Goal: Task Accomplishment & Management: Manage account settings

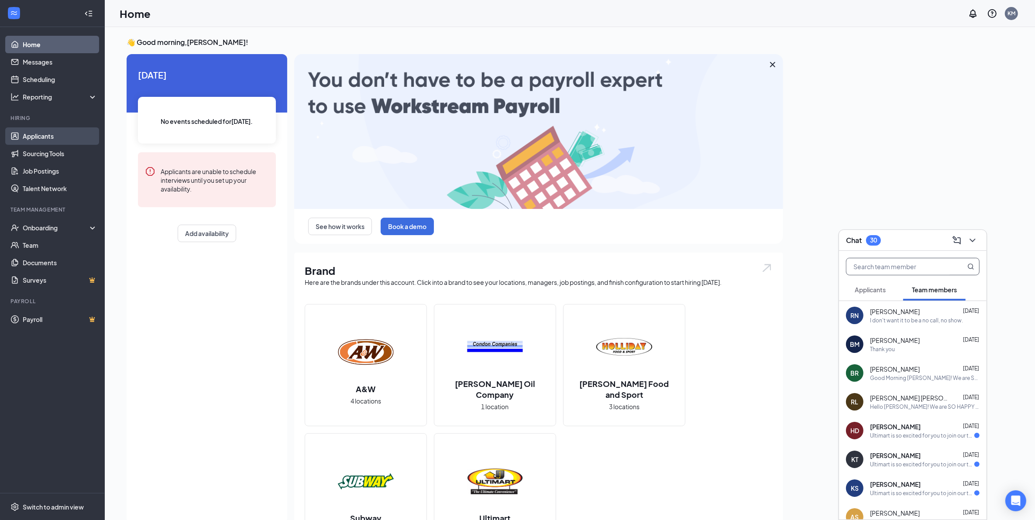
click at [55, 135] on link "Applicants" at bounding box center [60, 135] width 75 height 17
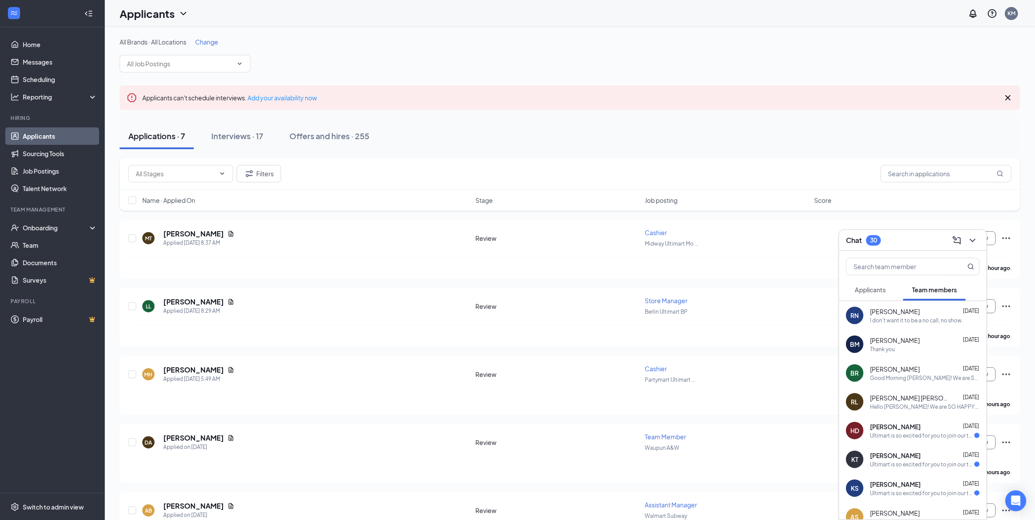
click at [865, 293] on span "Applicants" at bounding box center [870, 290] width 31 height 8
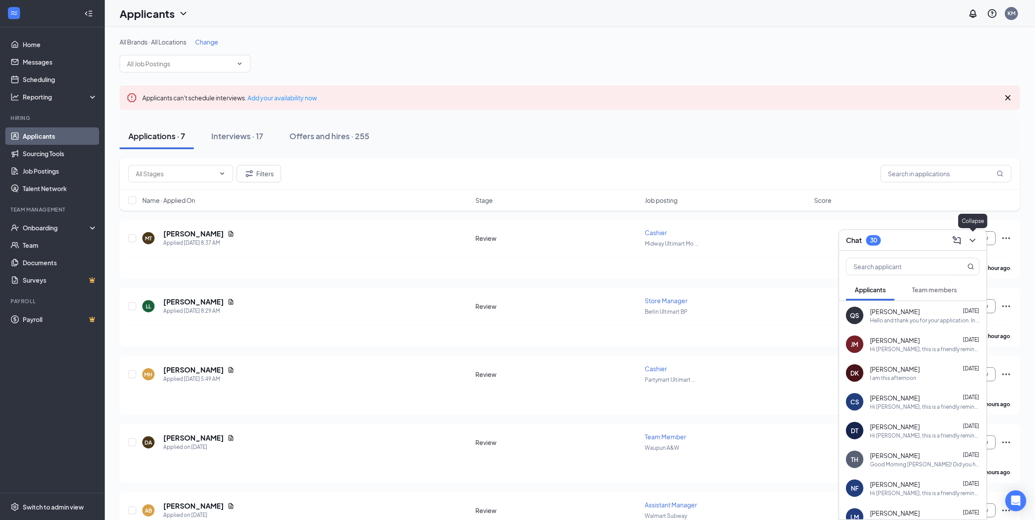
click at [974, 240] on icon "ChevronDown" at bounding box center [973, 240] width 10 height 10
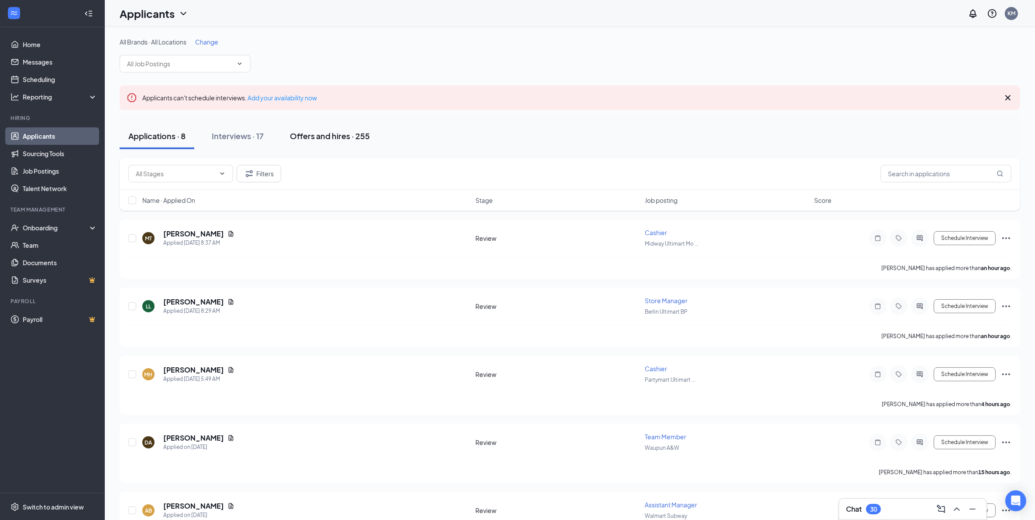
click at [337, 131] on div "Offers and hires · 255" at bounding box center [330, 136] width 80 height 11
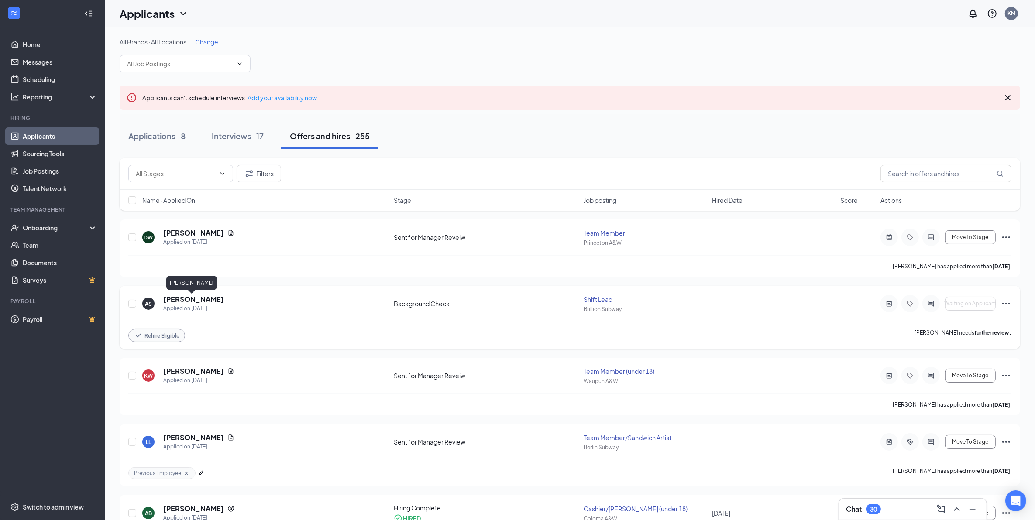
click at [202, 299] on h5 "[PERSON_NAME]" at bounding box center [193, 300] width 61 height 10
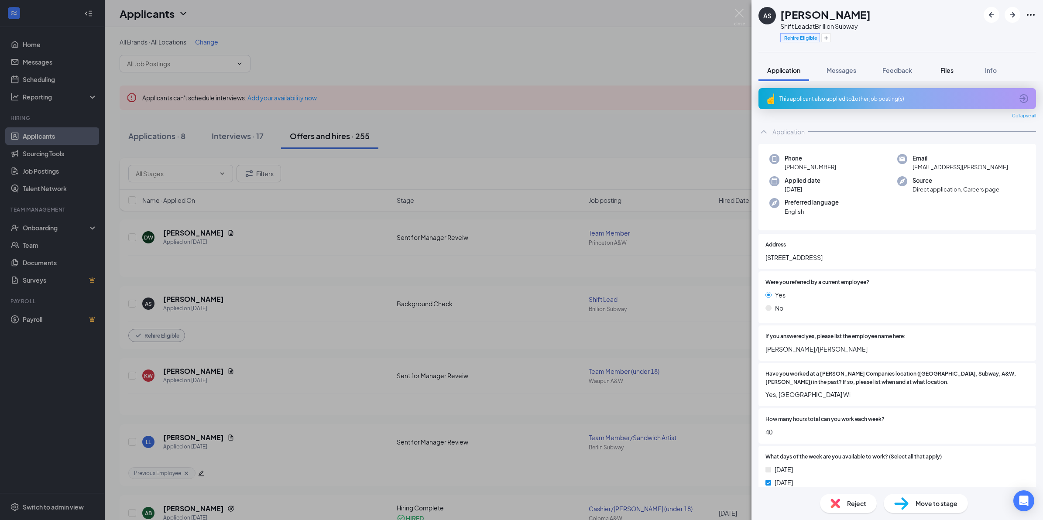
click at [946, 70] on span "Files" at bounding box center [947, 70] width 13 height 8
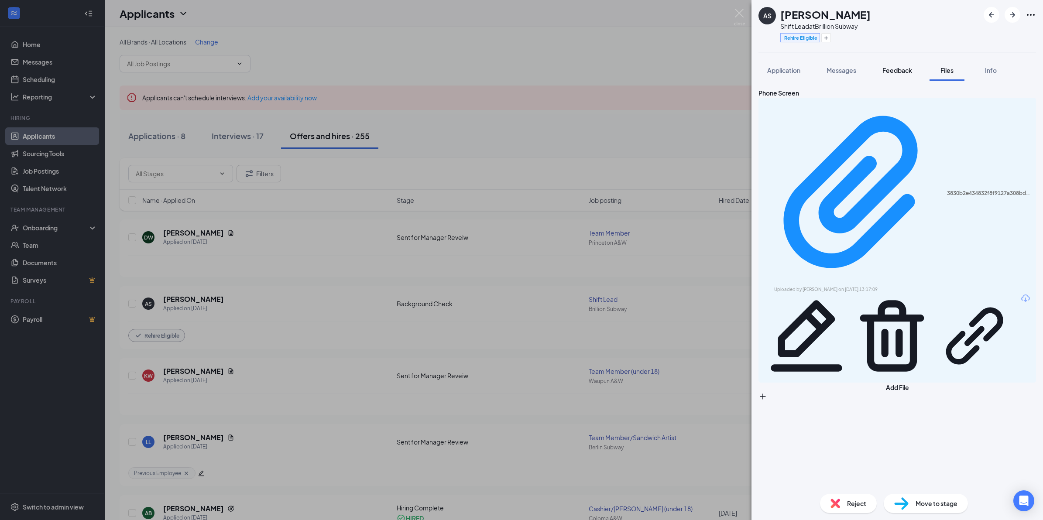
click at [895, 69] on span "Feedback" at bounding box center [898, 70] width 30 height 8
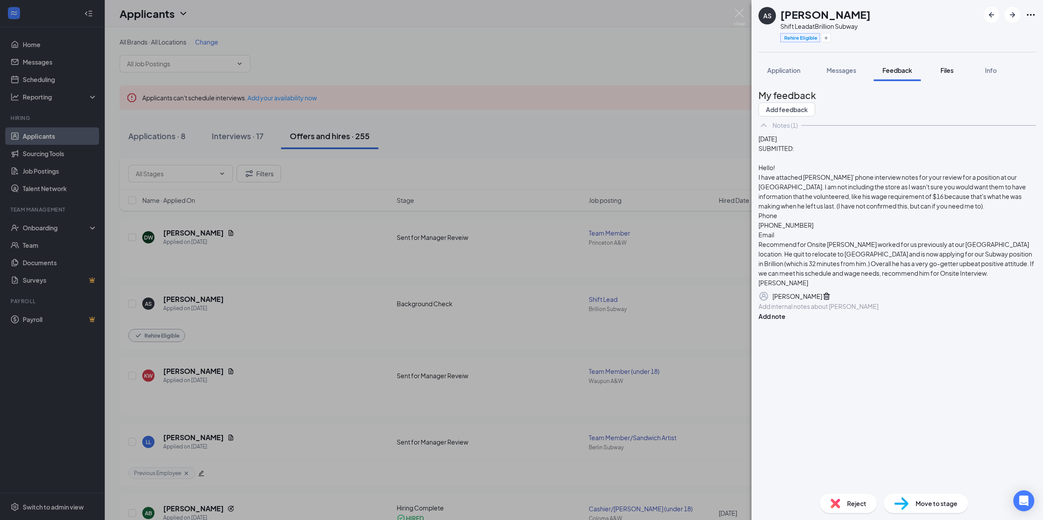
click at [950, 75] on button "Files" at bounding box center [947, 70] width 35 height 22
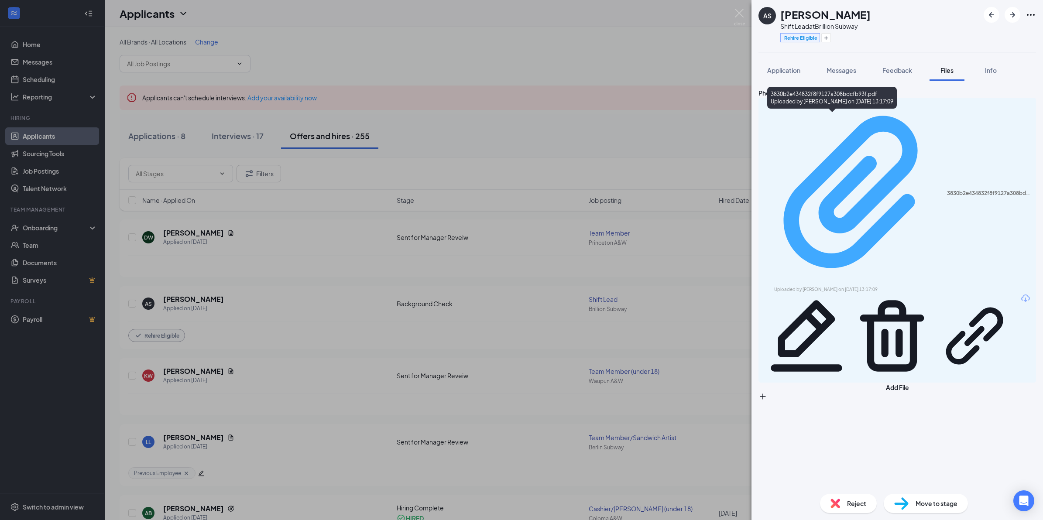
click at [854, 286] on div "Uploaded by [PERSON_NAME] on [DATE] 13:17:09" at bounding box center [840, 289] width 131 height 7
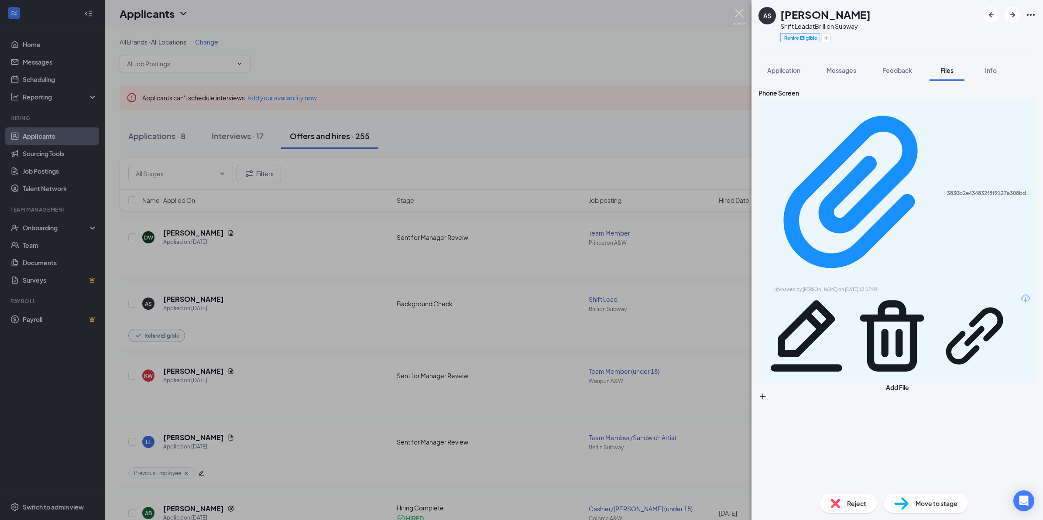
click at [739, 15] on img at bounding box center [739, 17] width 11 height 17
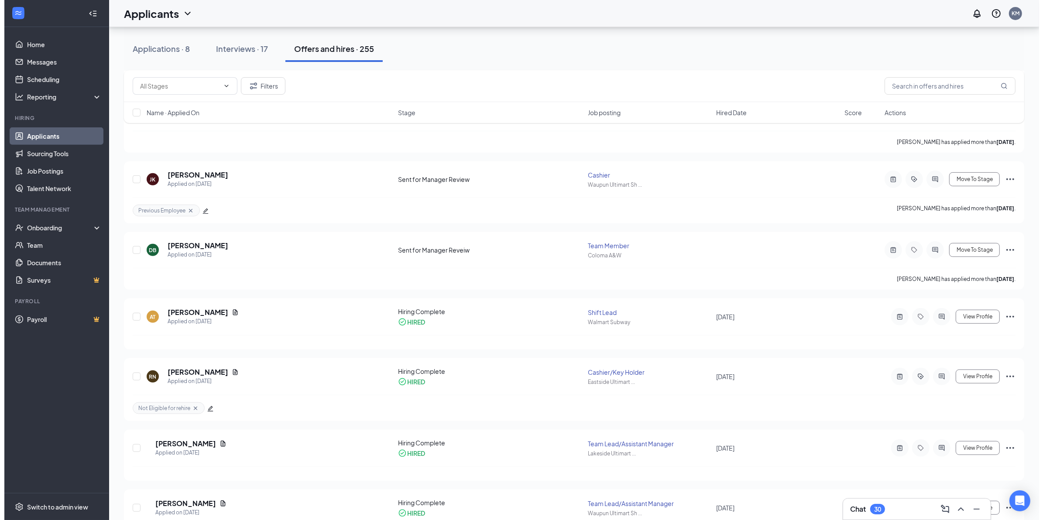
scroll to position [546, 0]
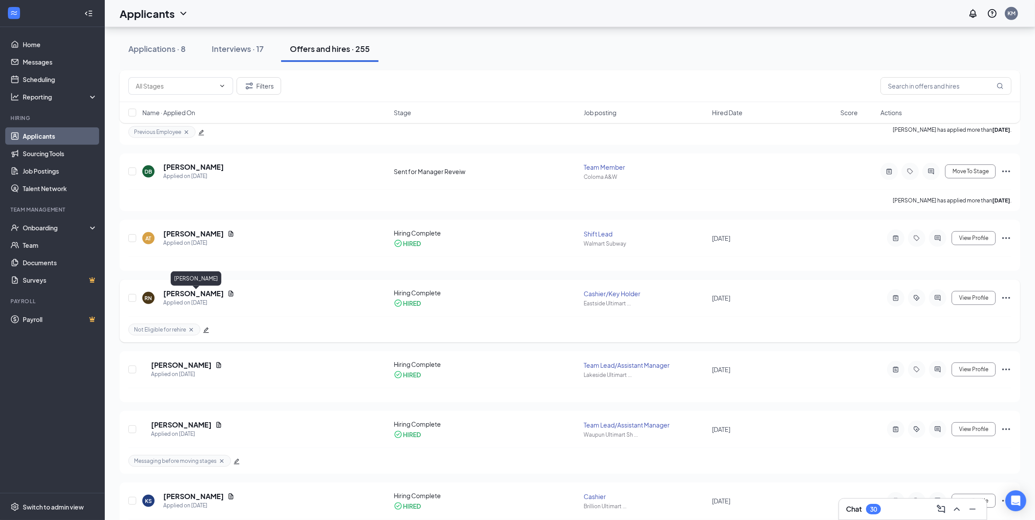
click at [224, 296] on h5 "[PERSON_NAME]" at bounding box center [193, 294] width 61 height 10
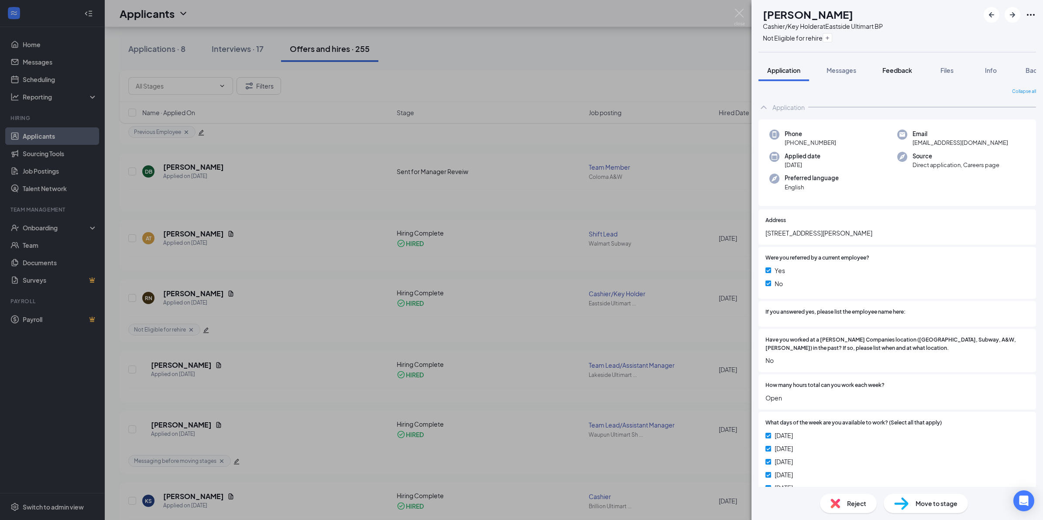
click at [900, 72] on span "Feedback" at bounding box center [898, 70] width 30 height 8
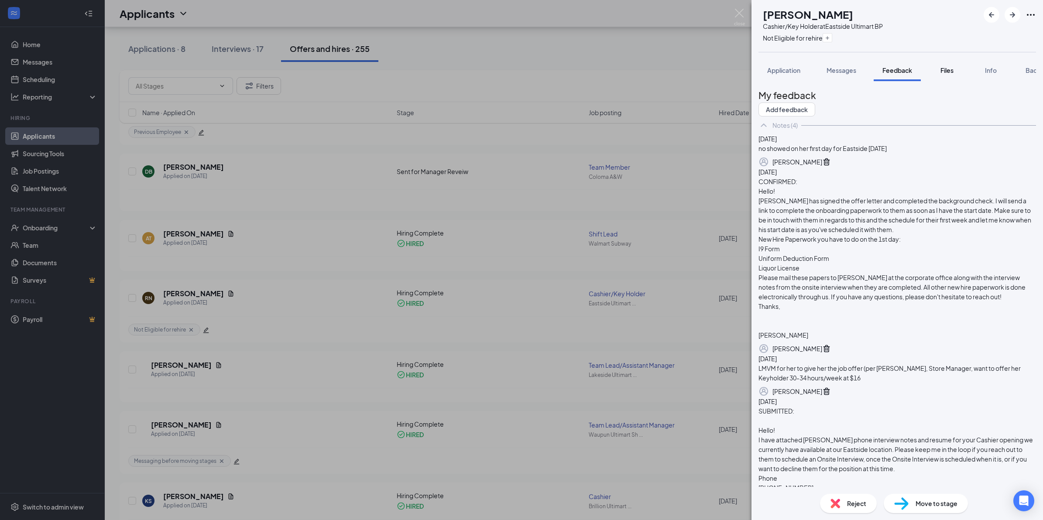
click at [946, 69] on span "Files" at bounding box center [947, 70] width 13 height 8
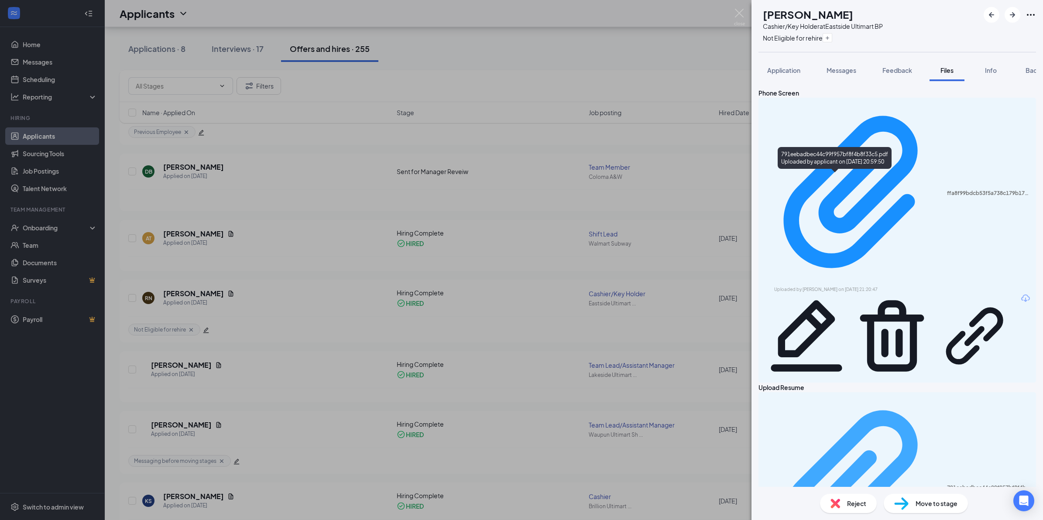
click at [947, 485] on div "791eebadbec44c99f957bf8f4b8f33c5.pdf" at bounding box center [989, 488] width 84 height 7
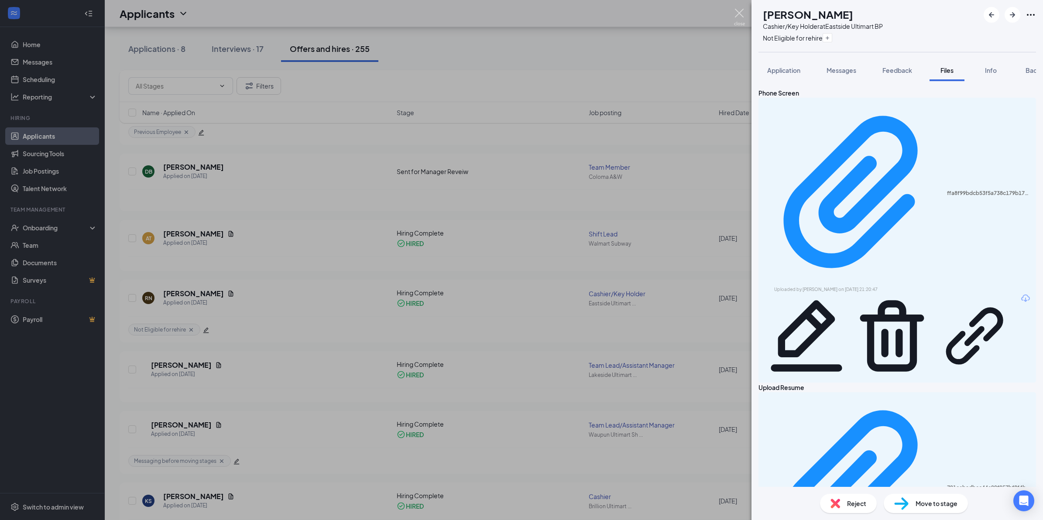
click at [738, 11] on img at bounding box center [739, 17] width 11 height 17
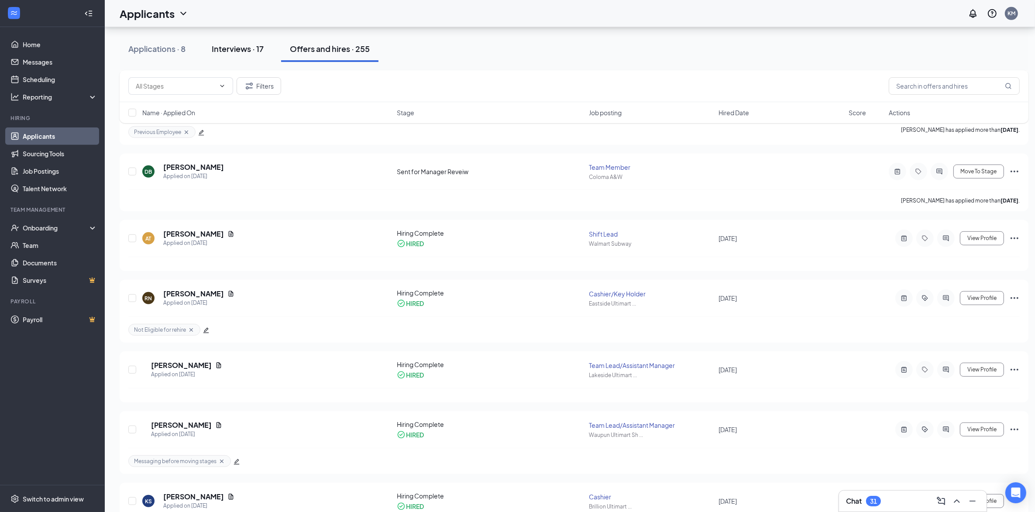
click at [241, 49] on div "Interviews · 17" at bounding box center [238, 48] width 52 height 11
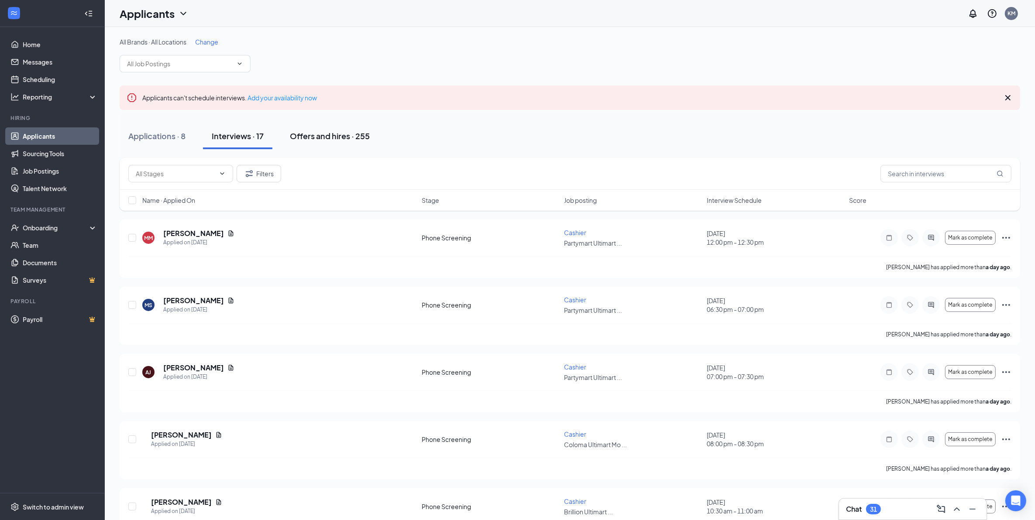
click at [332, 135] on div "Offers and hires · 255" at bounding box center [330, 136] width 80 height 11
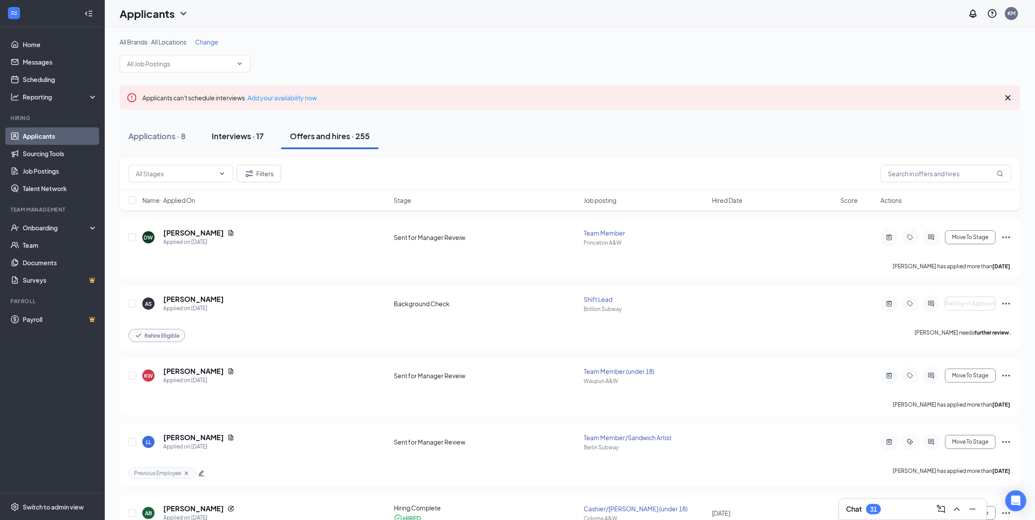
click at [241, 140] on div "Interviews · 17" at bounding box center [238, 136] width 52 height 11
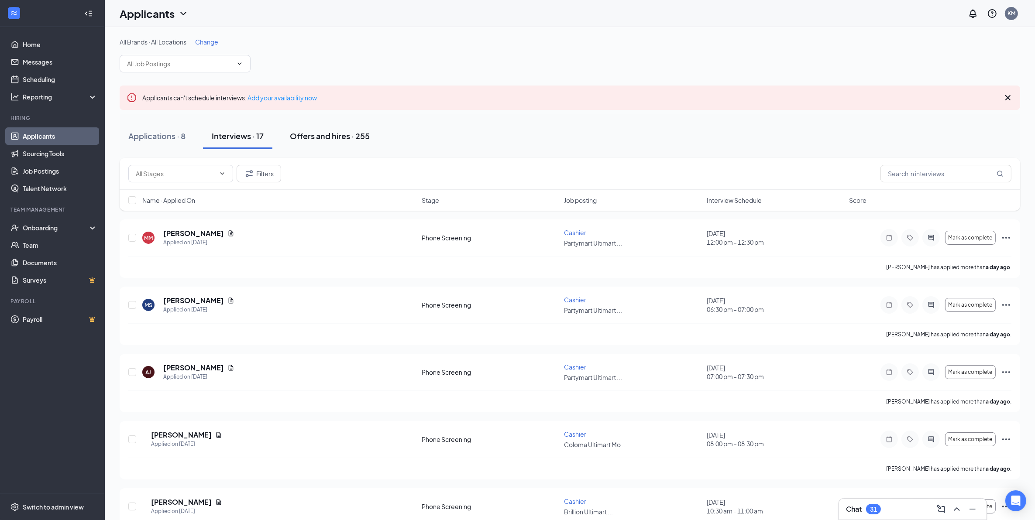
click at [334, 136] on div "Offers and hires · 255" at bounding box center [330, 136] width 80 height 11
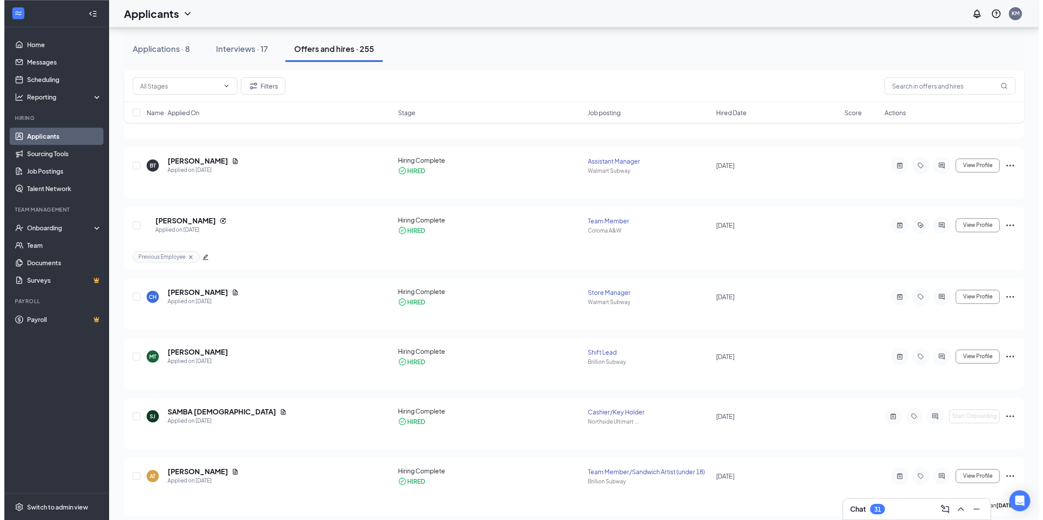
scroll to position [2292, 0]
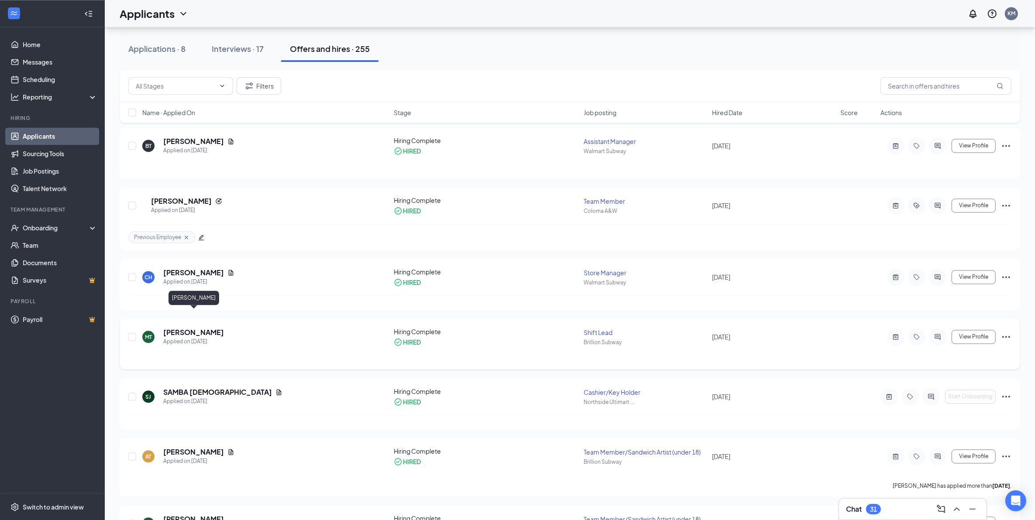
click at [221, 328] on h5 "[PERSON_NAME]" at bounding box center [193, 333] width 61 height 10
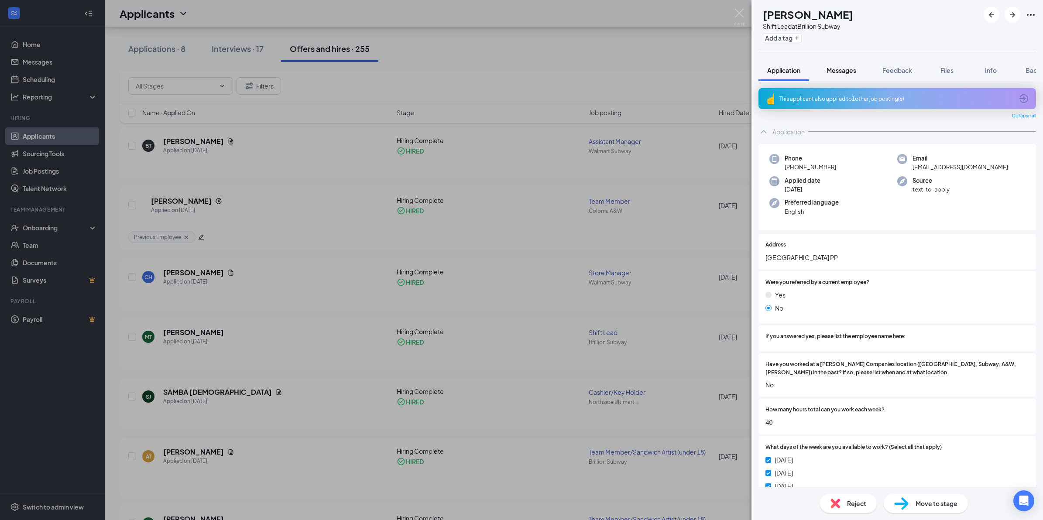
click at [847, 68] on span "Messages" at bounding box center [842, 70] width 30 height 8
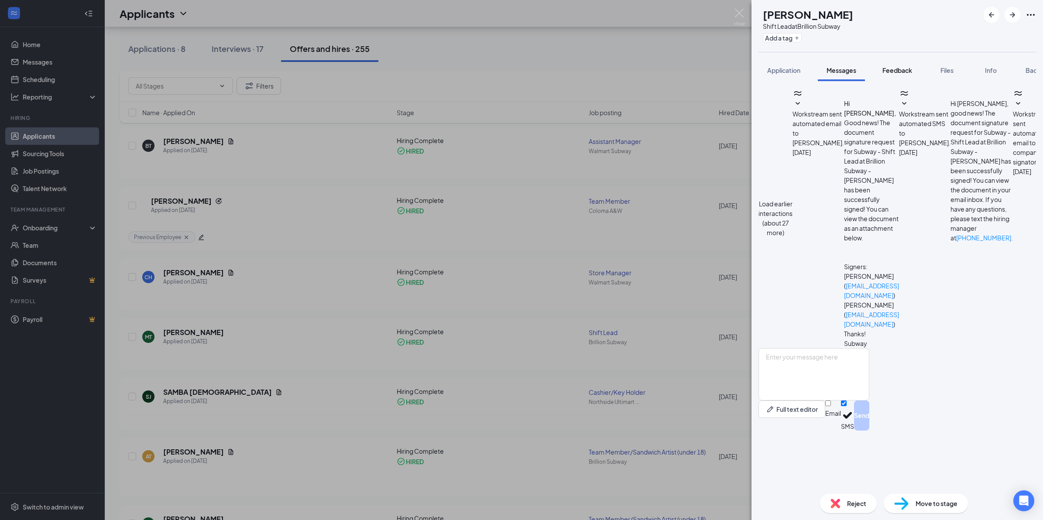
click at [902, 71] on span "Feedback" at bounding box center [898, 70] width 30 height 8
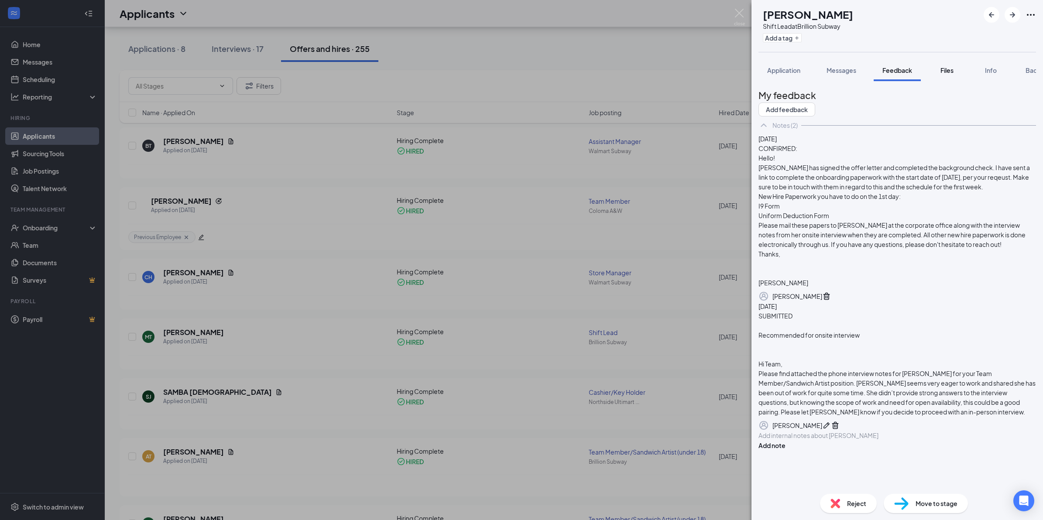
click at [947, 68] on span "Files" at bounding box center [947, 70] width 13 height 8
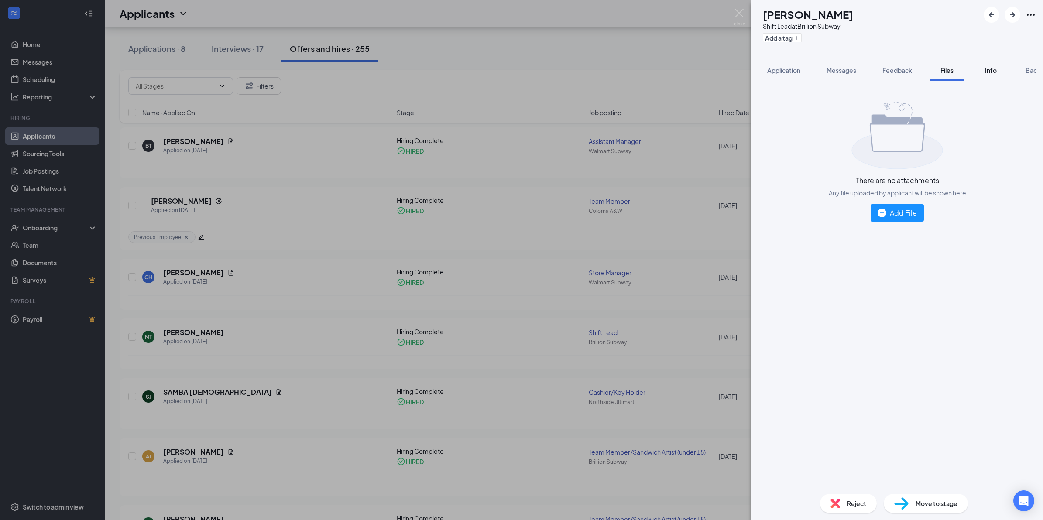
click at [992, 72] on span "Info" at bounding box center [991, 70] width 12 height 8
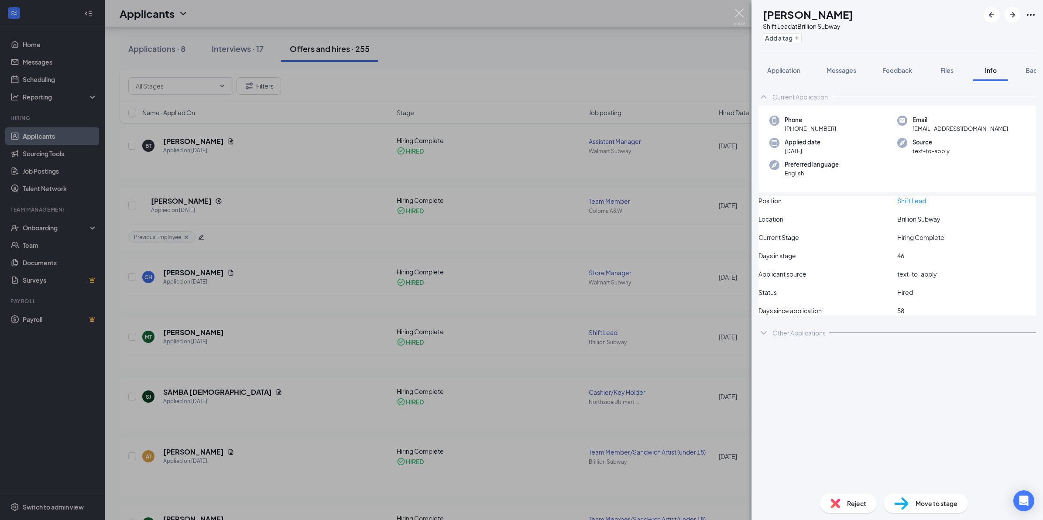
click at [737, 14] on img at bounding box center [739, 17] width 11 height 17
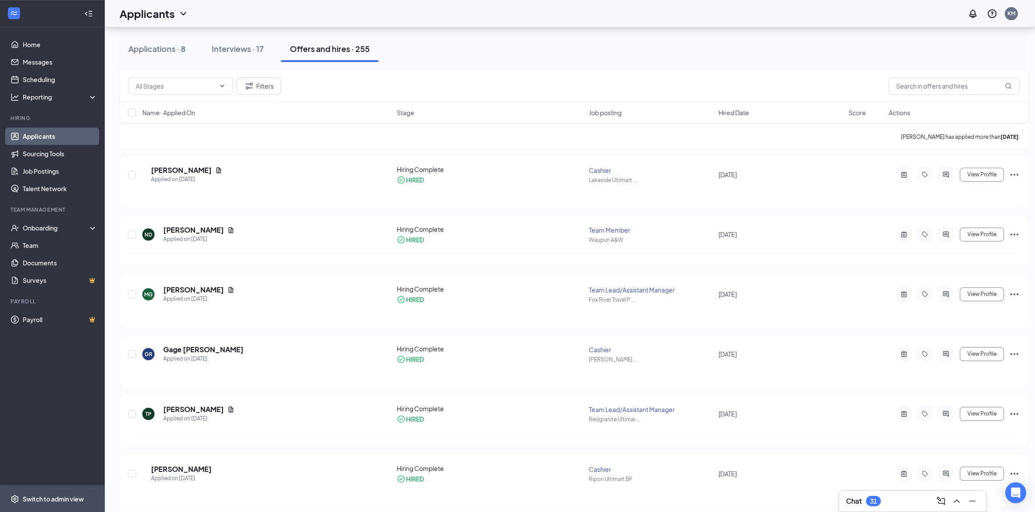
scroll to position [2893, 0]
